Goal: Information Seeking & Learning: Learn about a topic

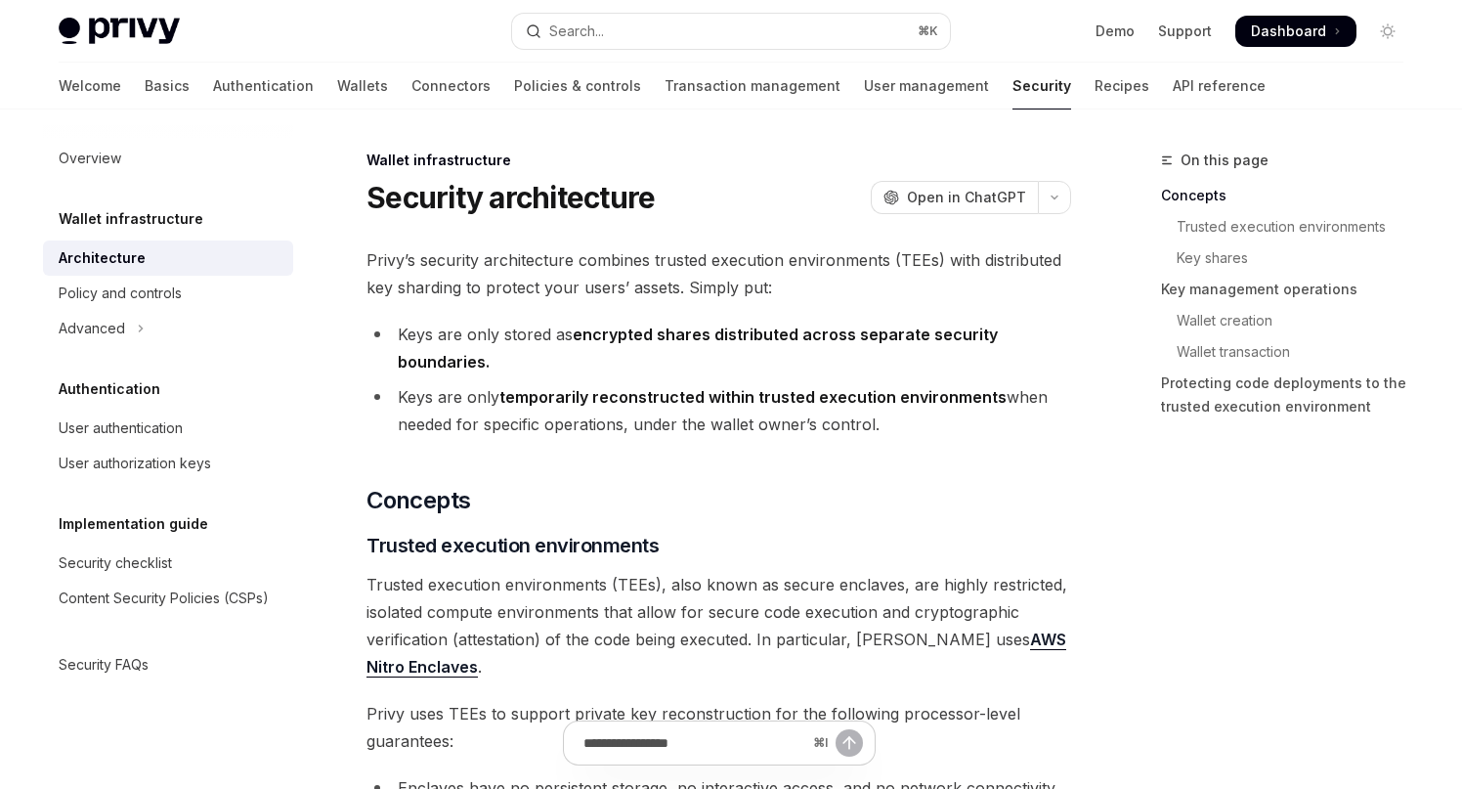
type textarea "*"
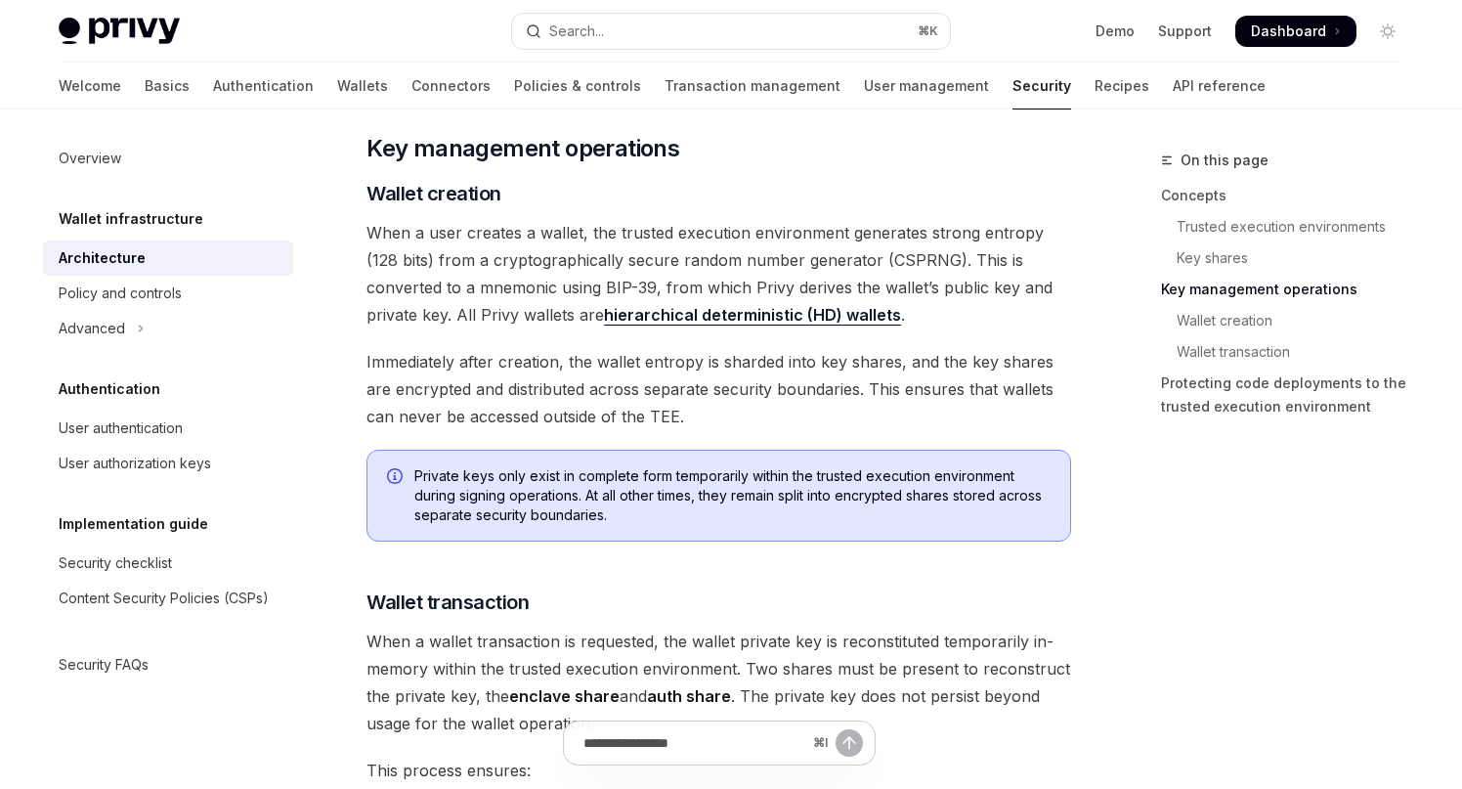
scroll to position [2334, 0]
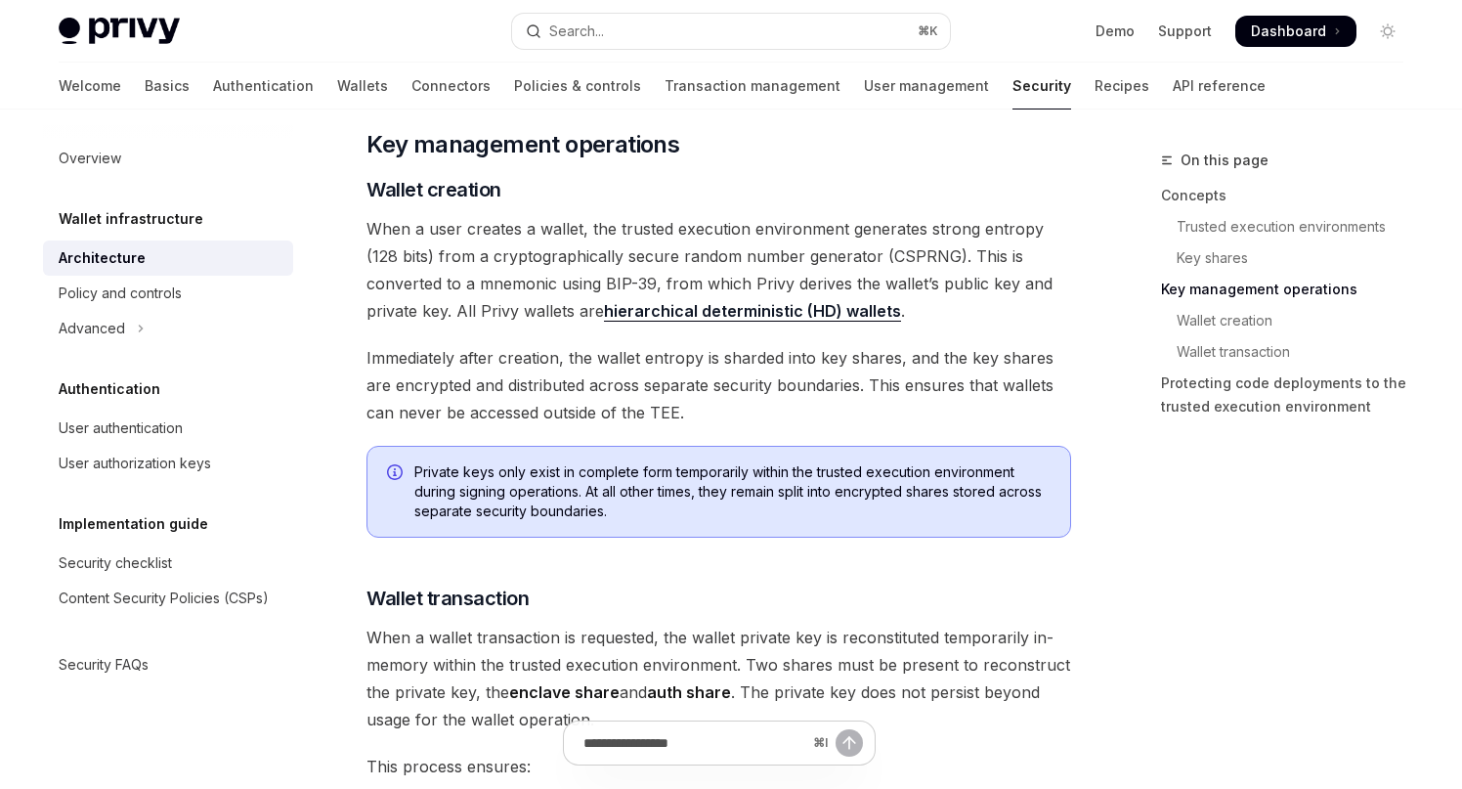
click at [840, 316] on span "When a user creates a wallet, the trusted execution environment generates stron…" at bounding box center [719, 269] width 705 height 109
drag, startPoint x: 820, startPoint y: 315, endPoint x: 517, endPoint y: 317, distance: 303.0
click at [517, 317] on span "When a user creates a wallet, the trusted execution environment generates stron…" at bounding box center [719, 269] width 705 height 109
copy span "hierarchical deterministic (HD) wallets ."
click at [936, 330] on div "[PERSON_NAME]’s security architecture combines trusted execution environments (…" at bounding box center [719, 108] width 705 height 4393
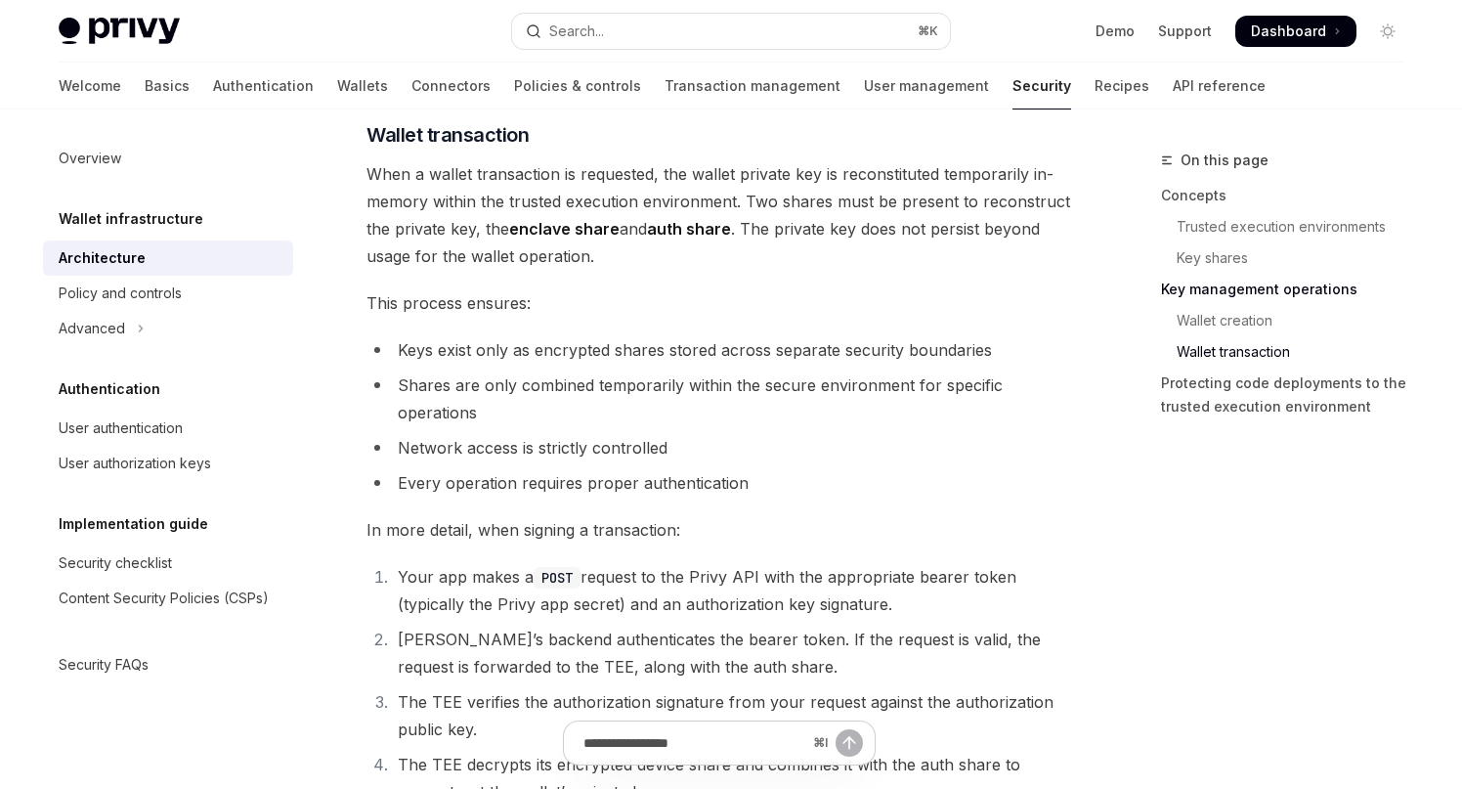
scroll to position [2796, 0]
click at [777, 297] on span "This process ensures:" at bounding box center [719, 304] width 705 height 27
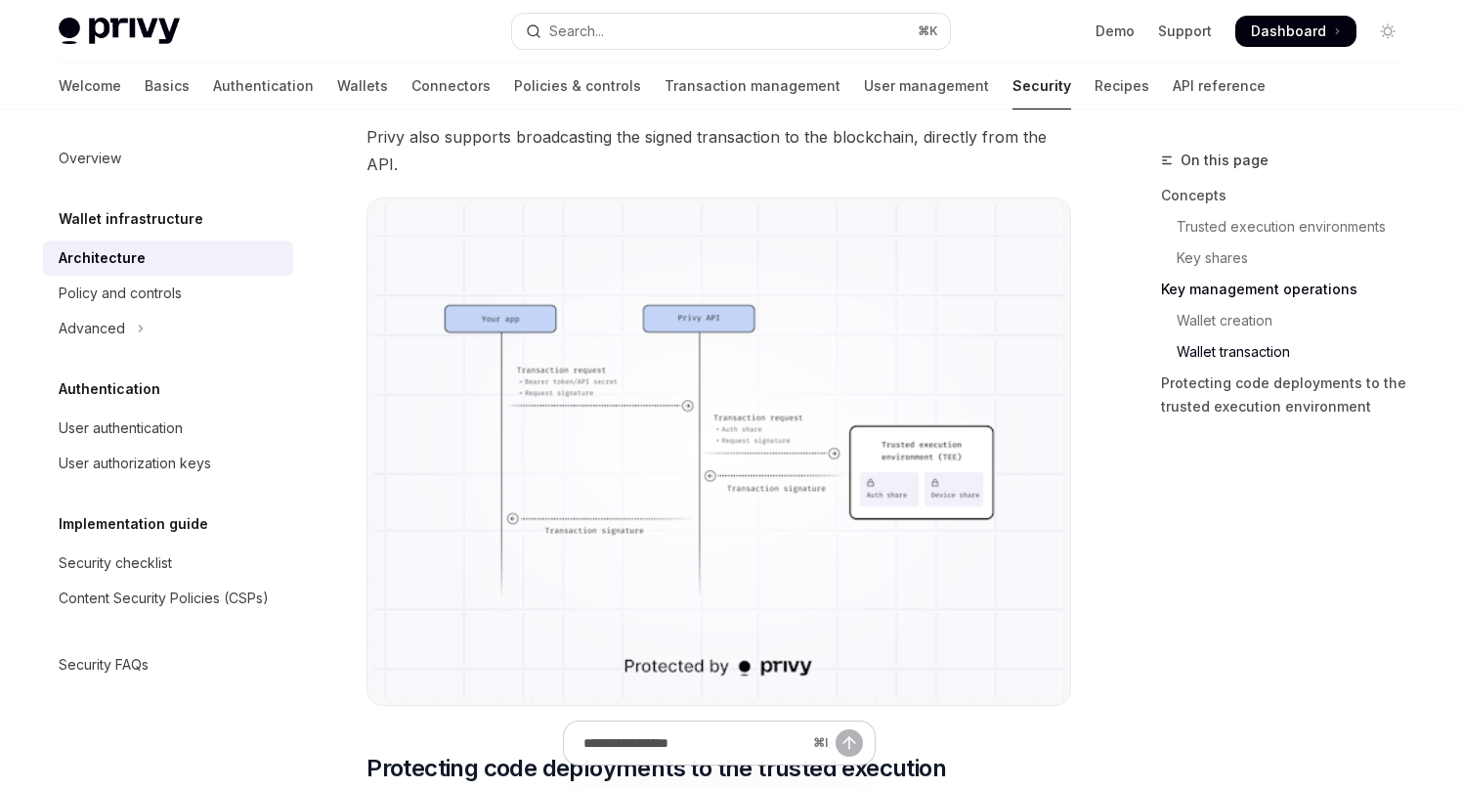
scroll to position [3574, 0]
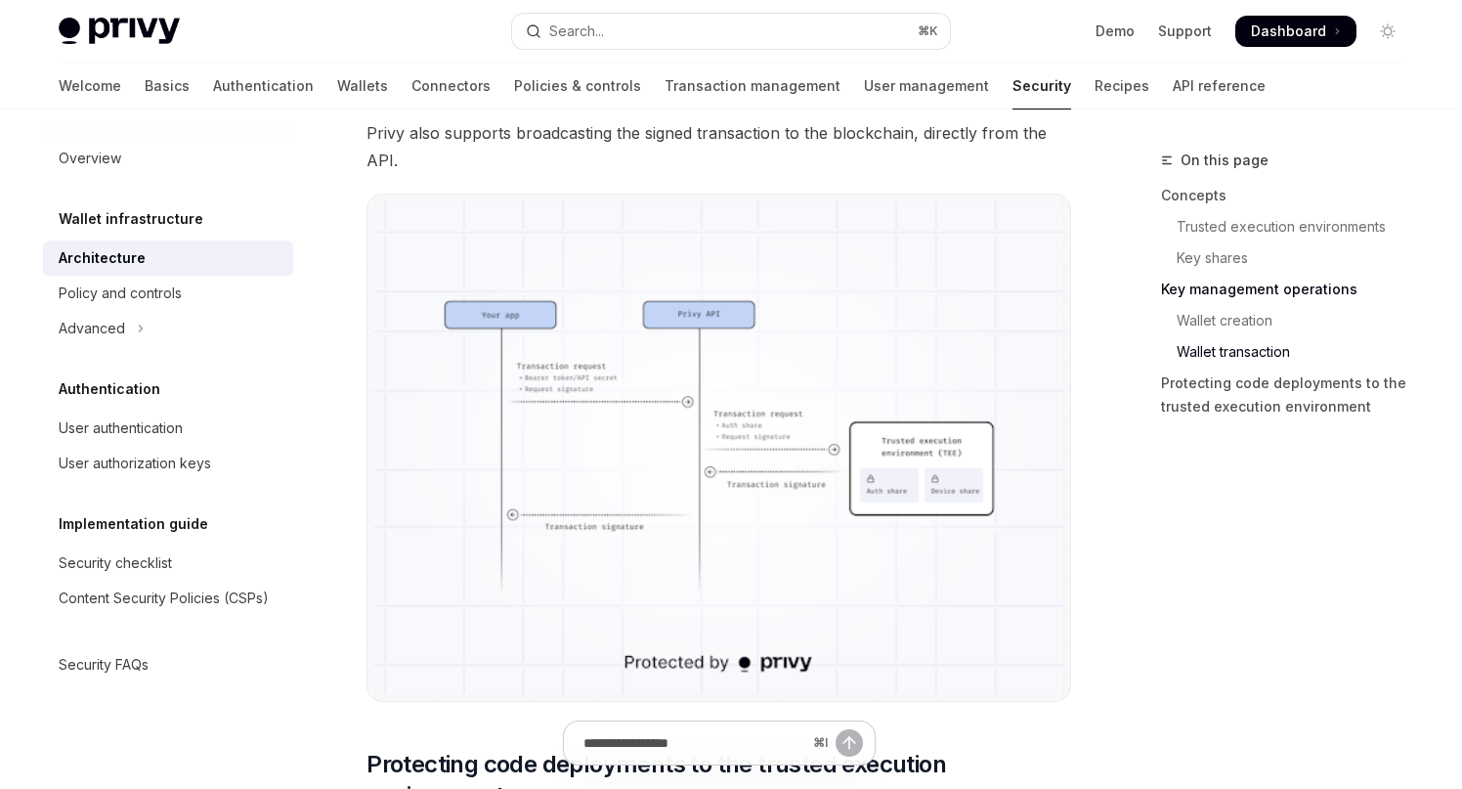
click at [680, 172] on span "Privy also supports broadcasting the signed transaction to the blockchain, dire…" at bounding box center [719, 146] width 705 height 55
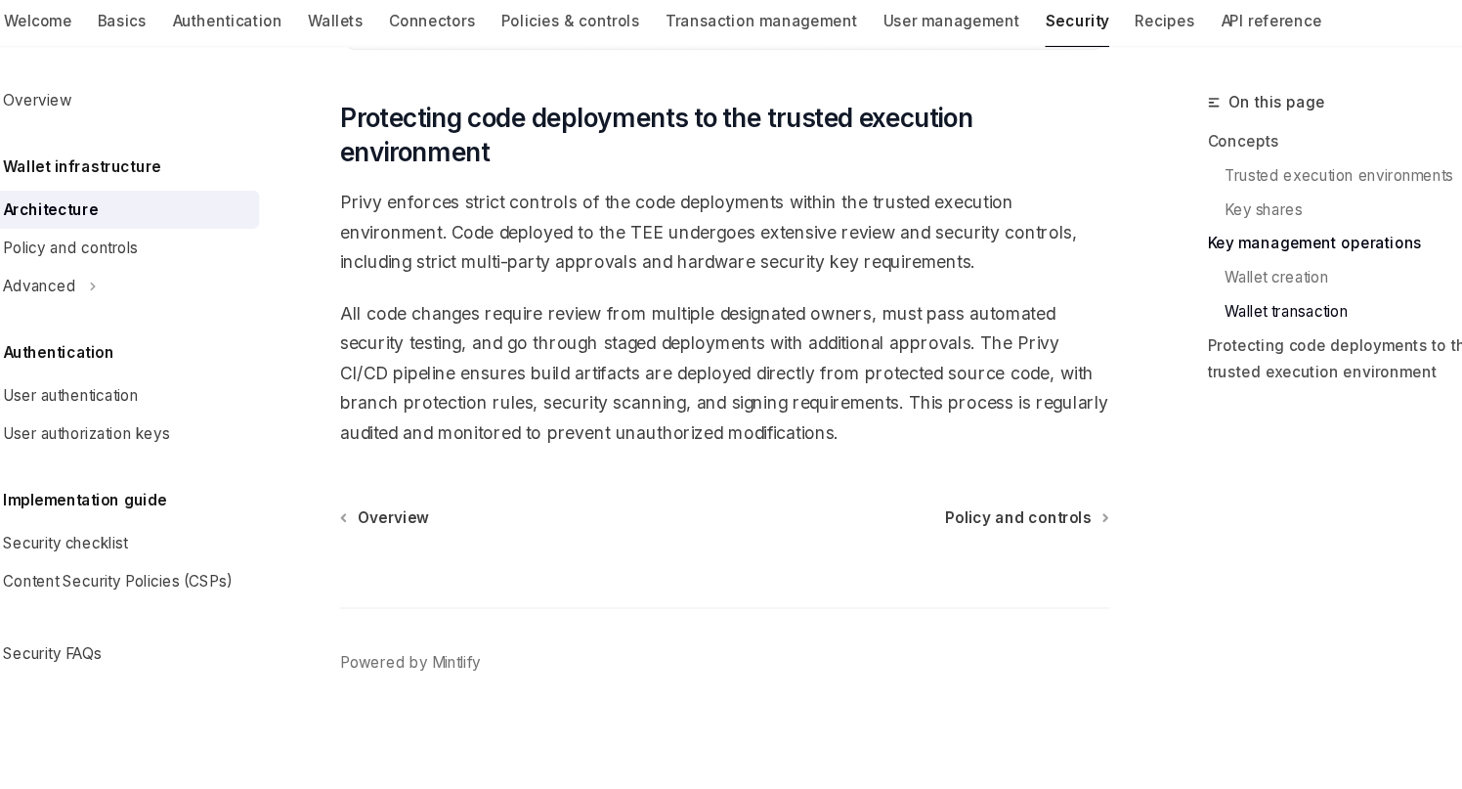
scroll to position [4162, 0]
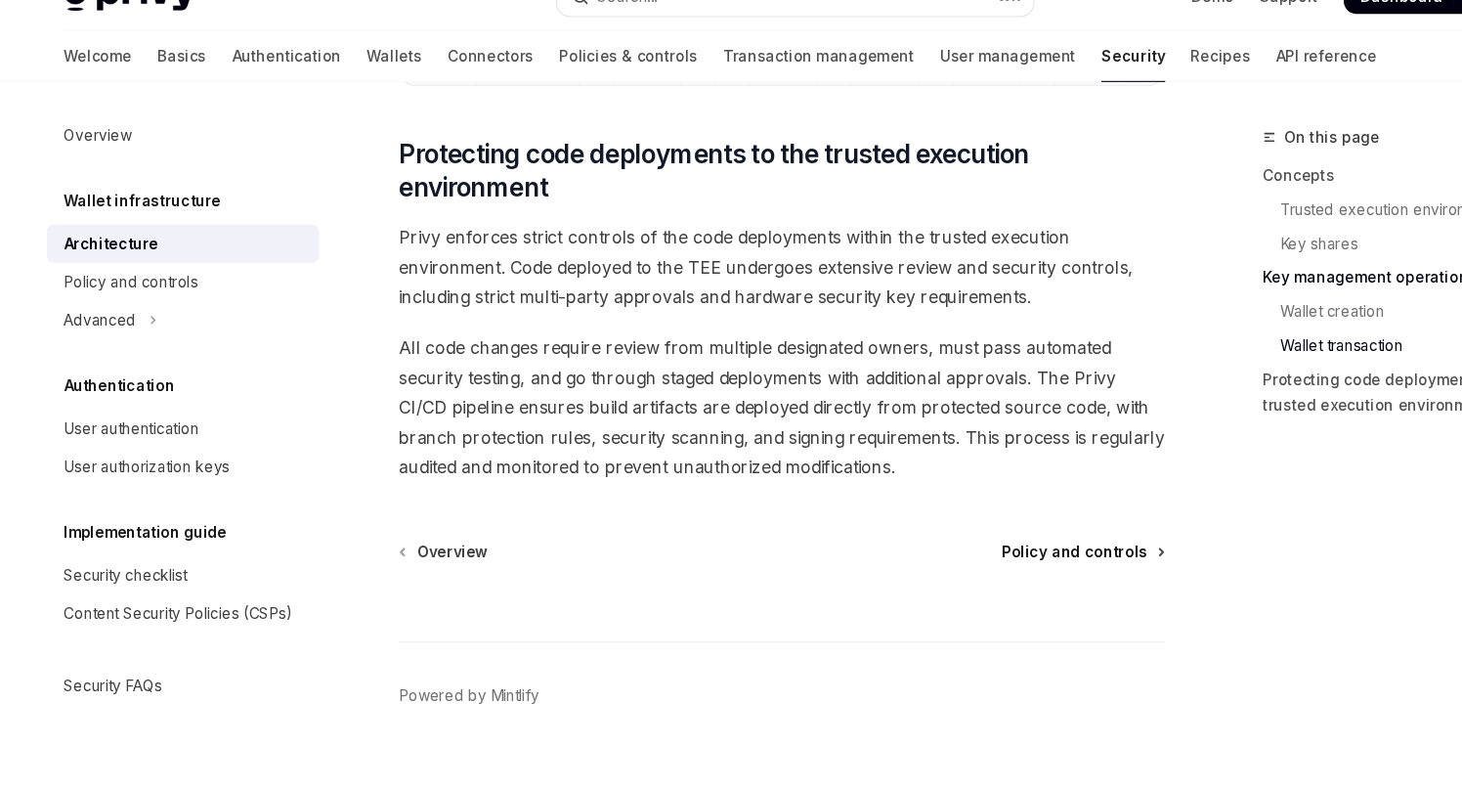
click at [998, 537] on span "Policy and controls" at bounding box center [988, 542] width 134 height 20
type textarea "*"
